Goal: Task Accomplishment & Management: Complete application form

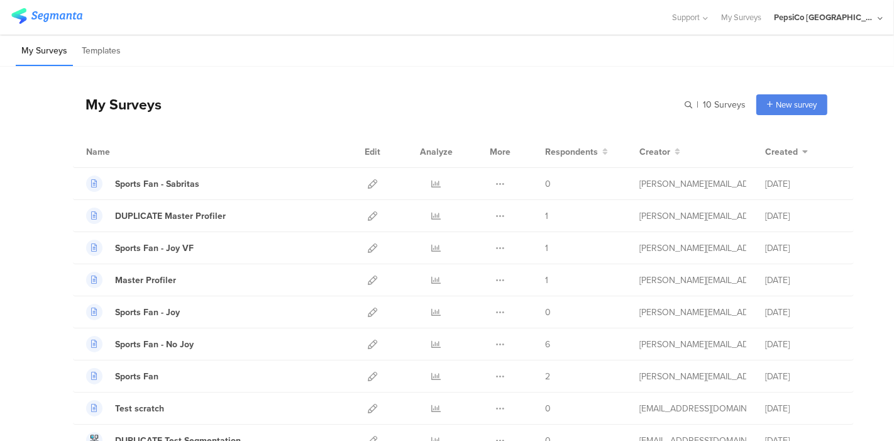
scroll to position [64, 0]
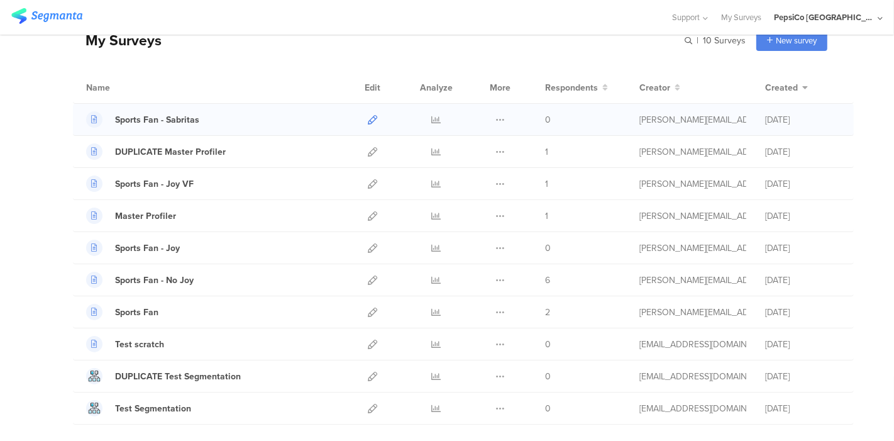
click at [368, 121] on icon at bounding box center [372, 119] width 9 height 9
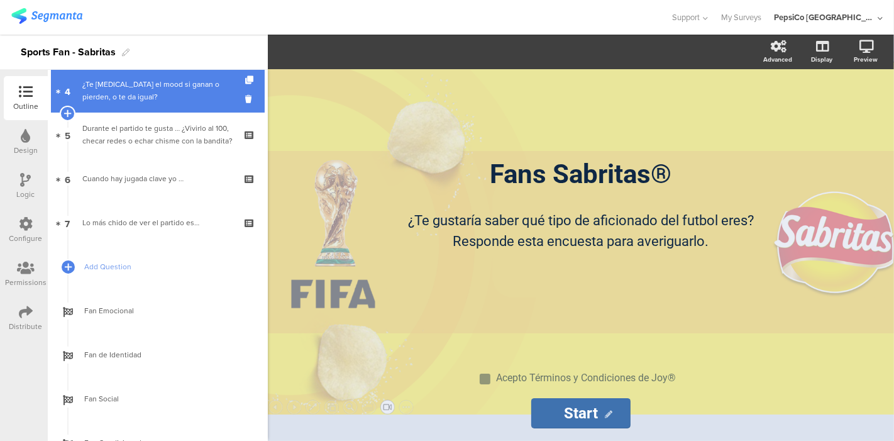
scroll to position [194, 0]
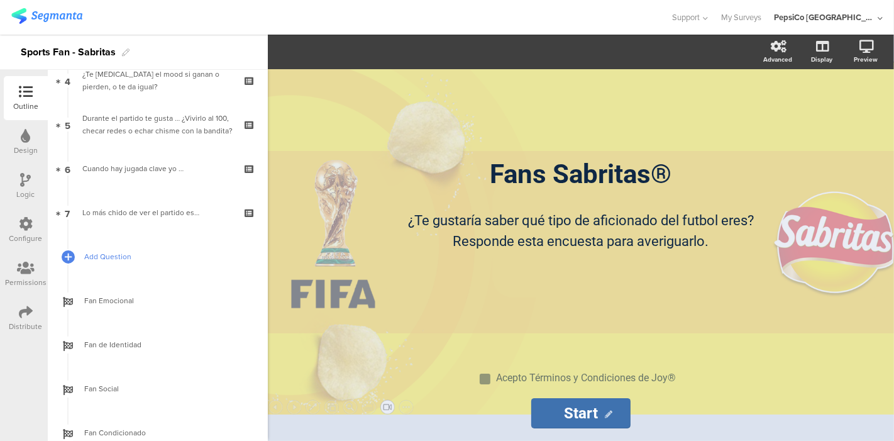
click at [108, 256] on span "Add Question" at bounding box center [164, 256] width 161 height 13
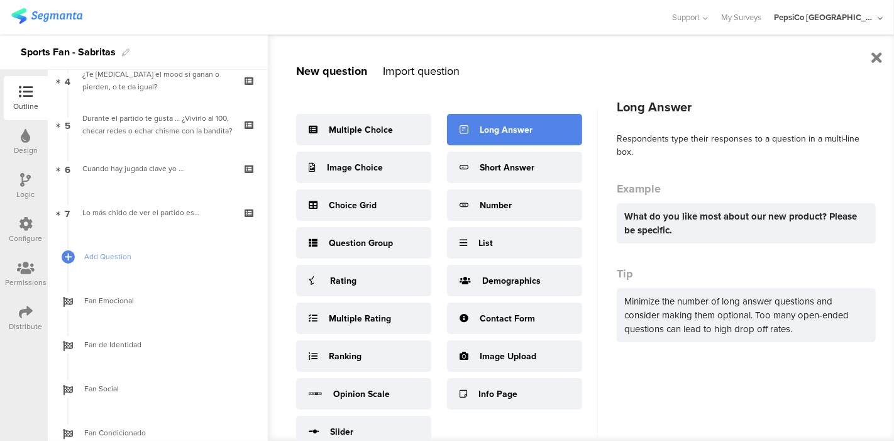
click at [478, 126] on div "Long Answer" at bounding box center [514, 129] width 135 height 31
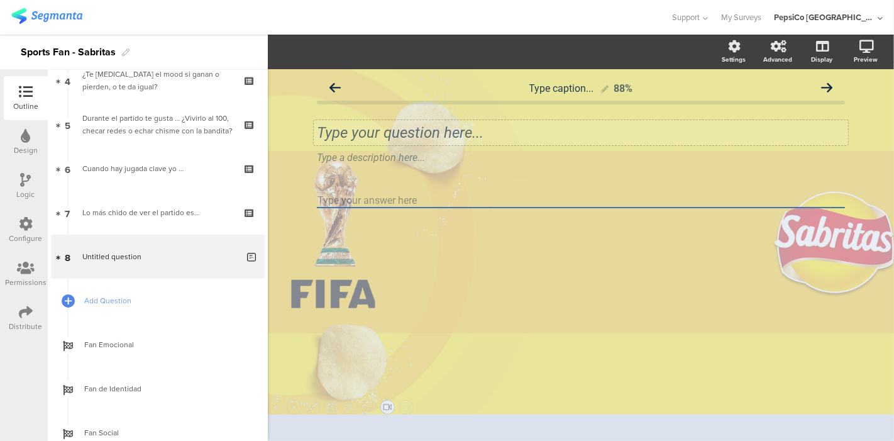
click at [495, 128] on div "Type your question here..." at bounding box center [581, 132] width 534 height 25
